Goal: Navigation & Orientation: Find specific page/section

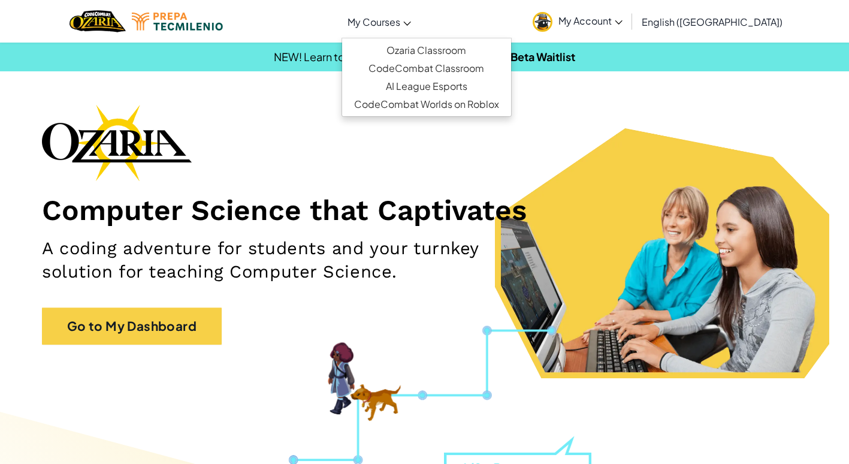
click at [417, 6] on link "My Courses" at bounding box center [378, 21] width 75 height 32
click at [446, 50] on link "Ozaria Classroom" at bounding box center [426, 50] width 169 height 18
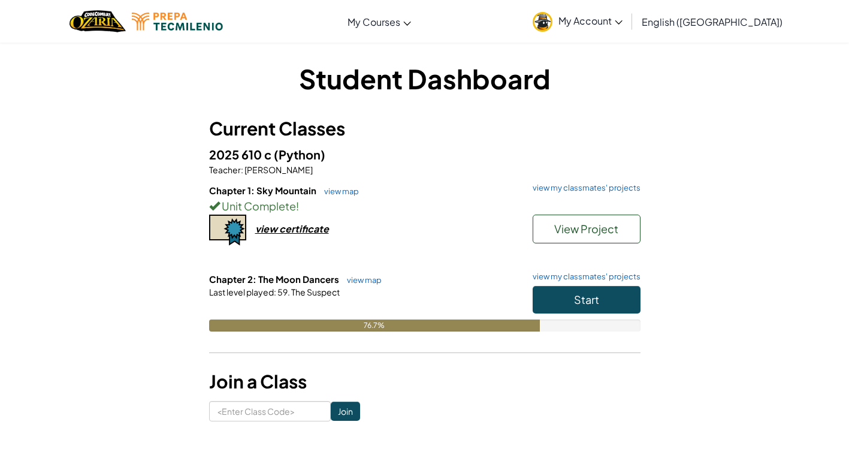
click at [628, 38] on link "My Account" at bounding box center [578, 21] width 102 height 38
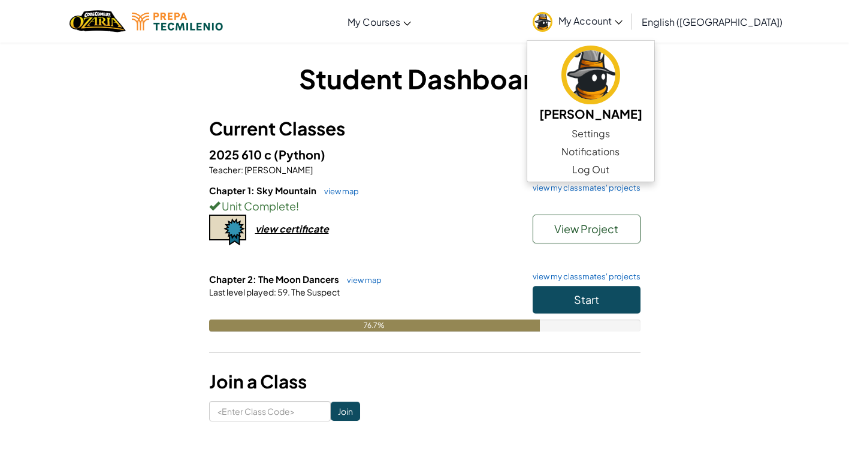
click at [456, 222] on div "Chapter 1: Sky Mountain view map view my classmates' projects Unit Complete ! V…" at bounding box center [424, 228] width 431 height 89
